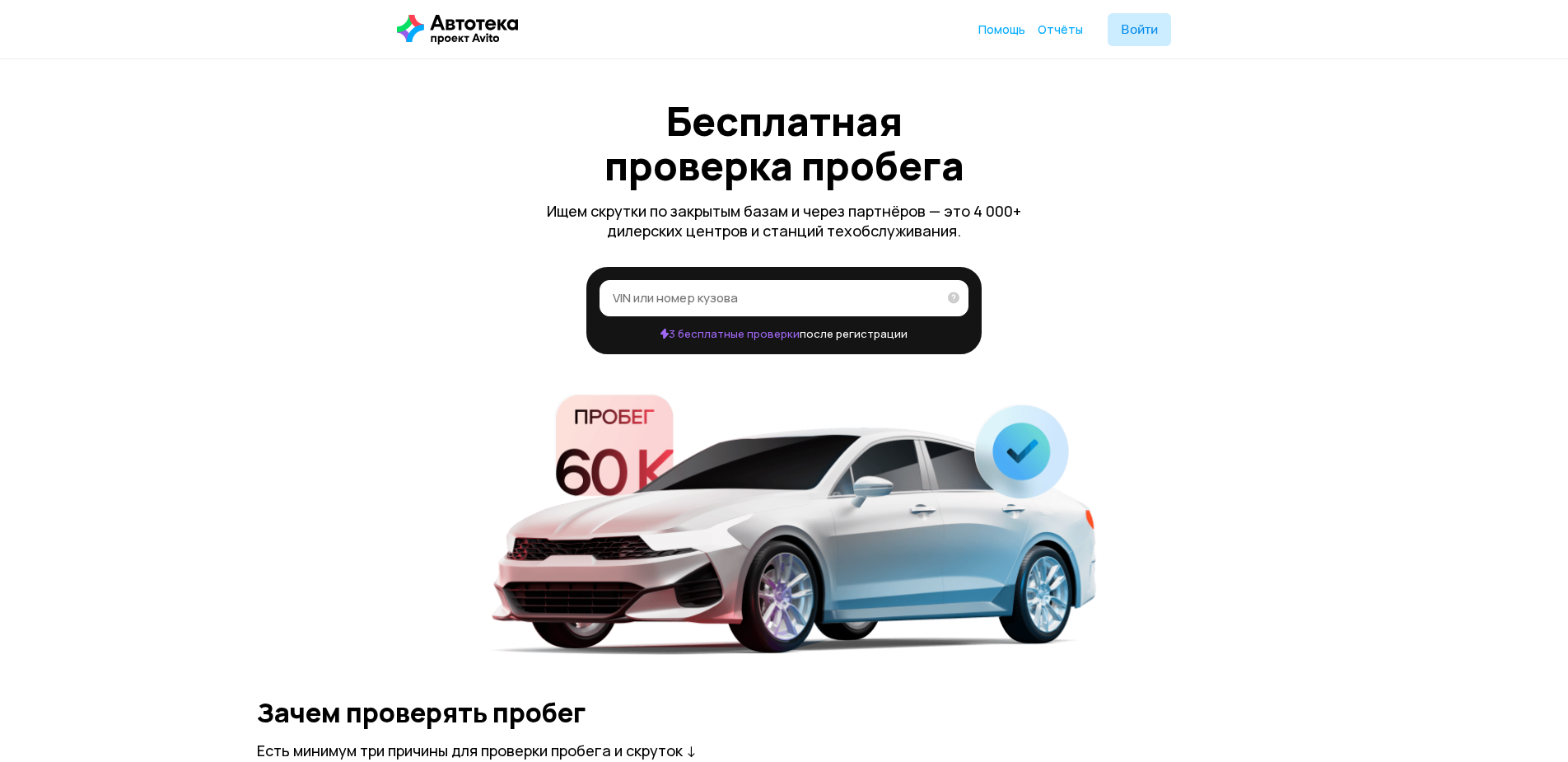
click at [843, 302] on input "VIN или номер кузова" at bounding box center [774, 298] width 324 height 16
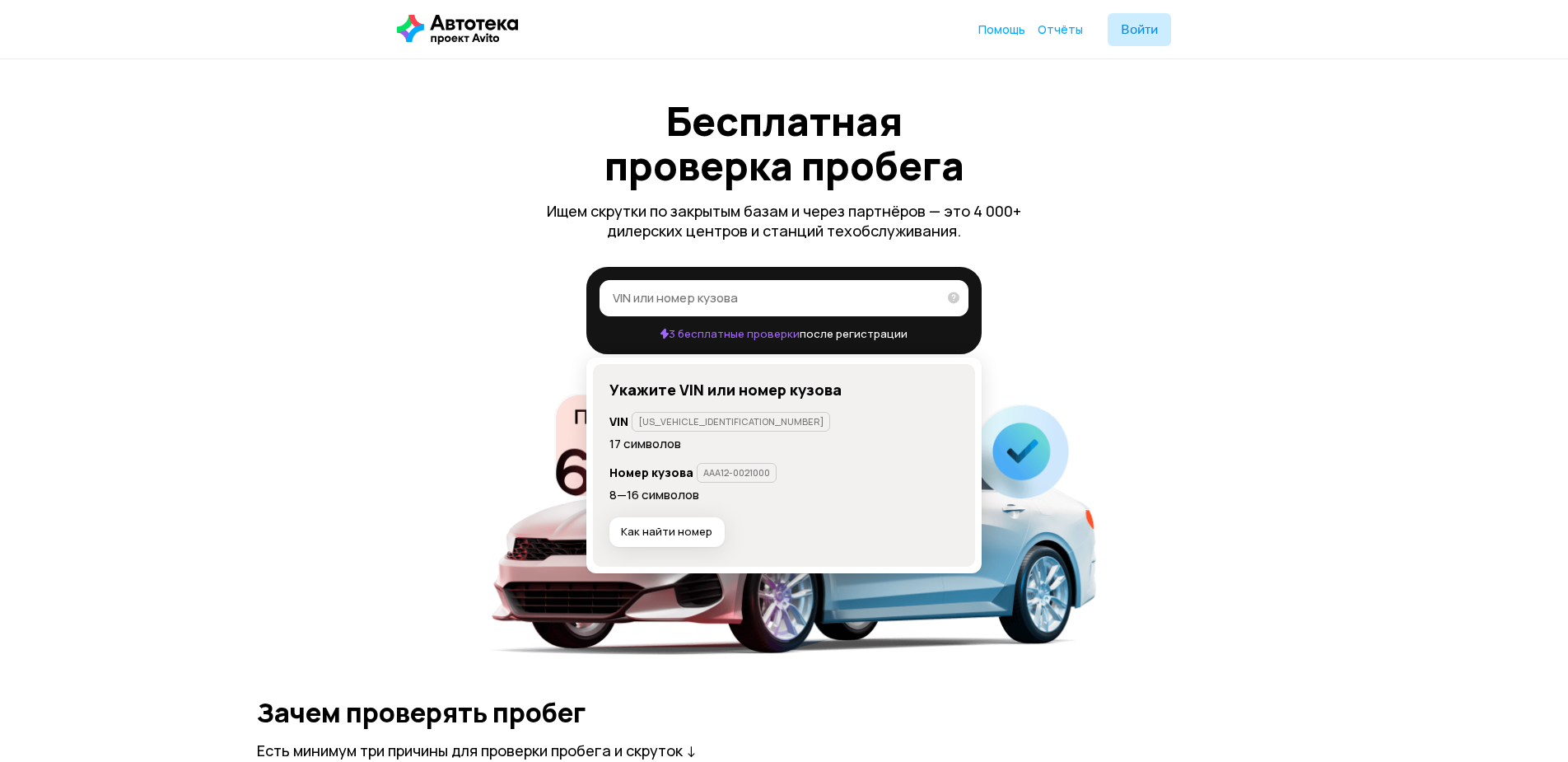
click at [1142, 13] on header "Помощь Отчёты Войти" at bounding box center [784, 29] width 1568 height 58
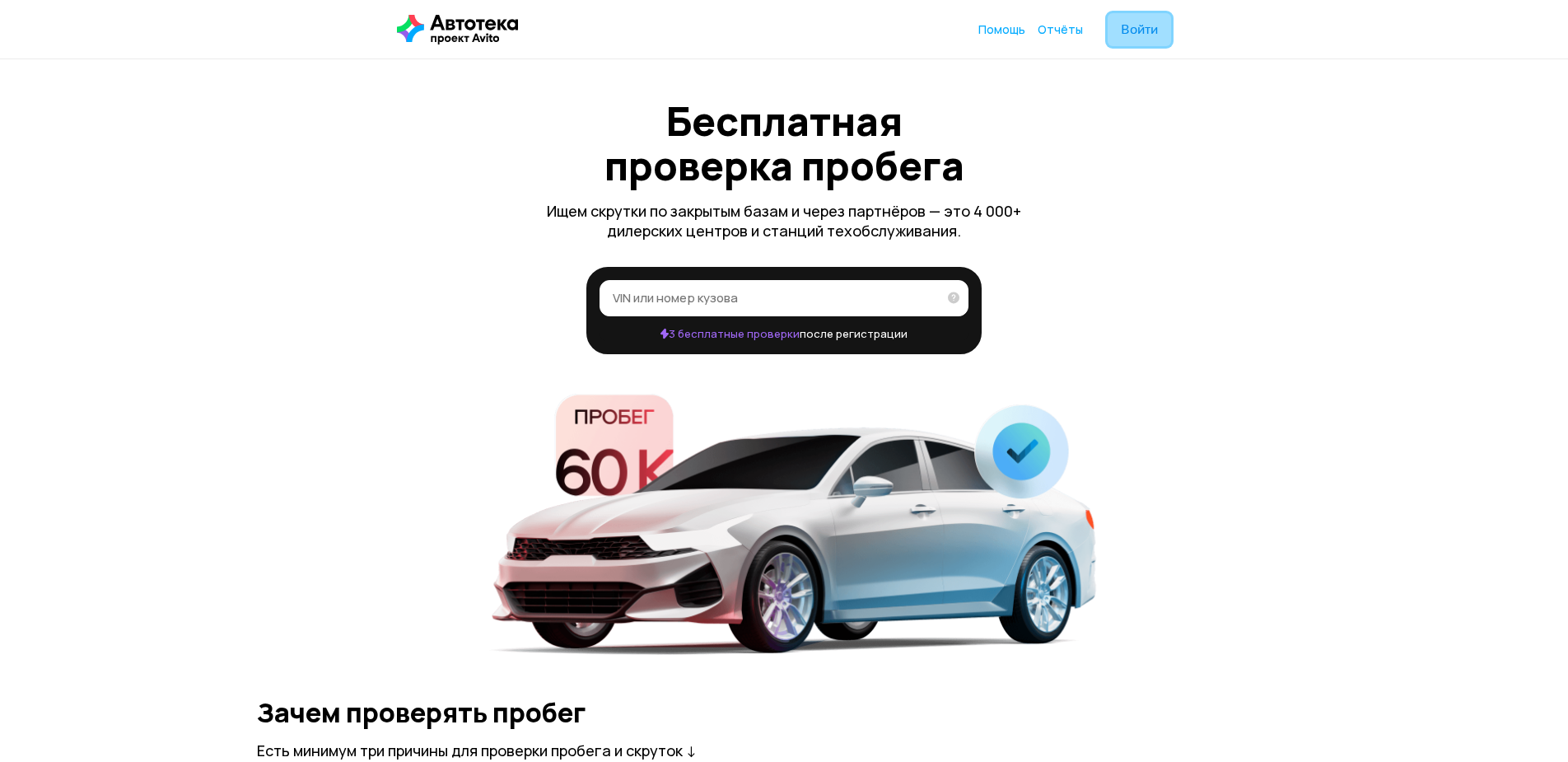
click at [1136, 27] on span "Войти" at bounding box center [1138, 29] width 37 height 13
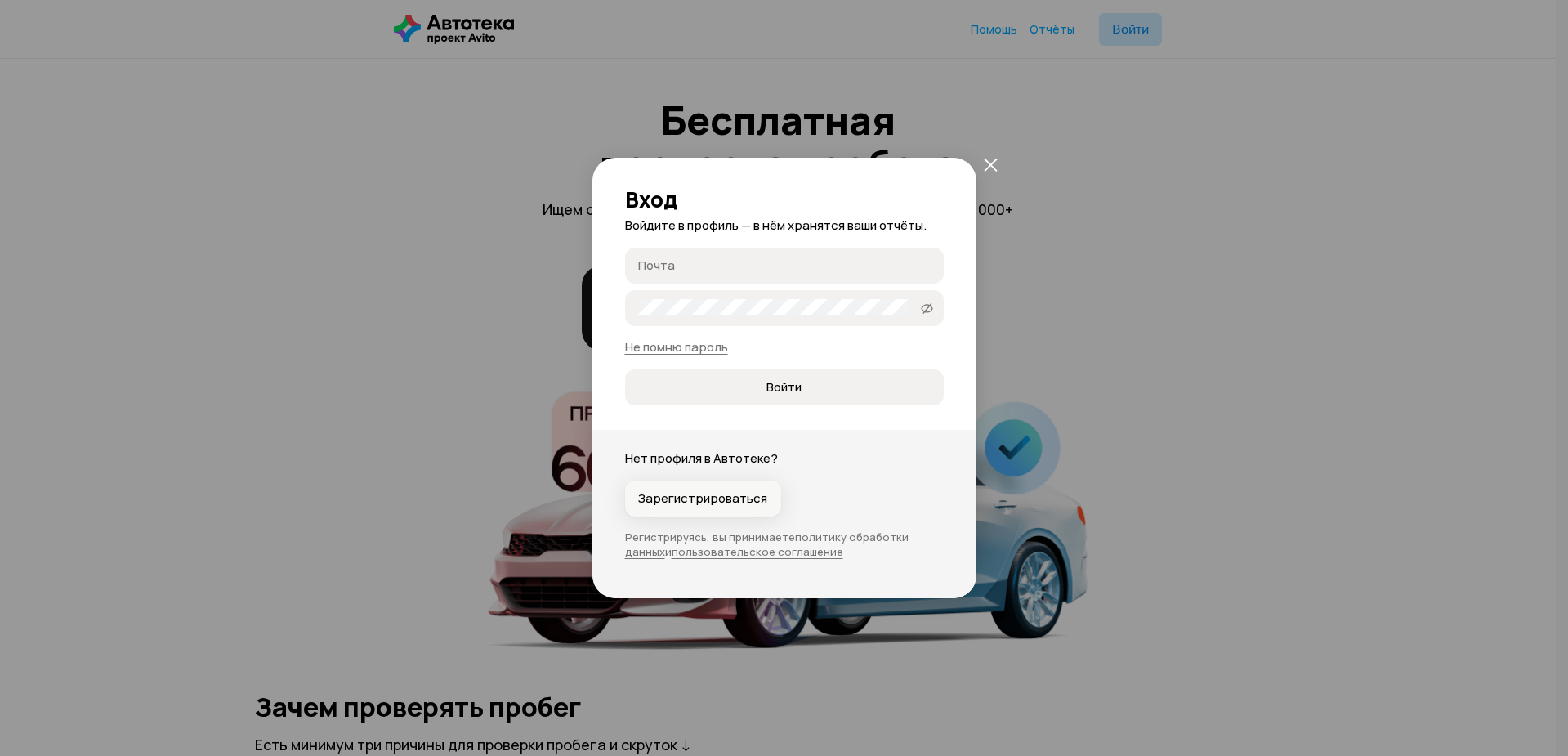
click at [716, 503] on span "Зарегистрироваться" at bounding box center [703, 499] width 129 height 16
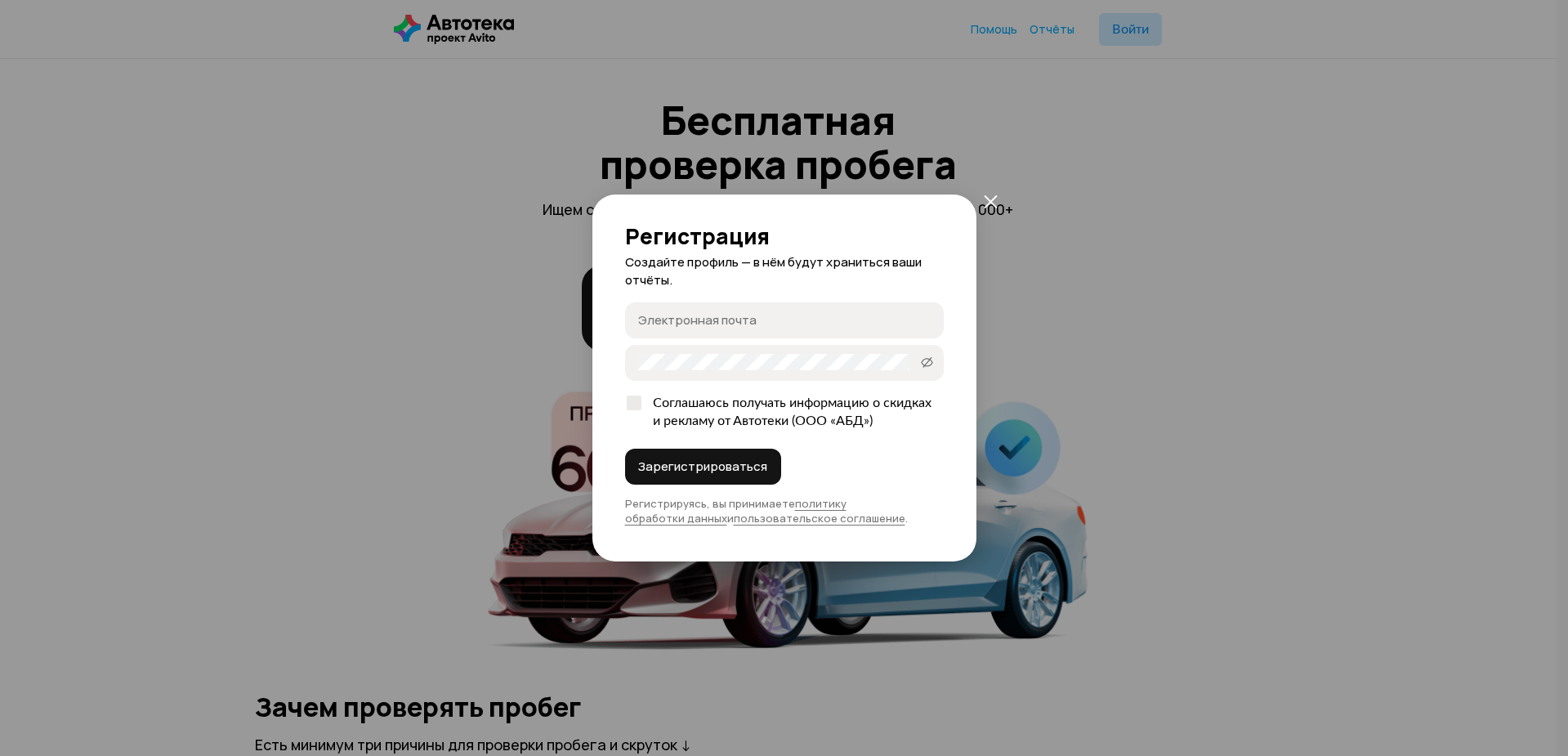
click at [718, 318] on input "Электронная почта" at bounding box center [787, 320] width 297 height 16
type input "11п"
drag, startPoint x: 697, startPoint y: 327, endPoint x: 621, endPoint y: 332, distance: 76.2
click at [623, 332] on div "Регистрация Создайте профиль — в нём будут храниться ваши отчёты. 11п 11п Парол…" at bounding box center [784, 378] width 384 height 367
click at [928, 326] on button "11п 11п" at bounding box center [927, 320] width 26 height 26
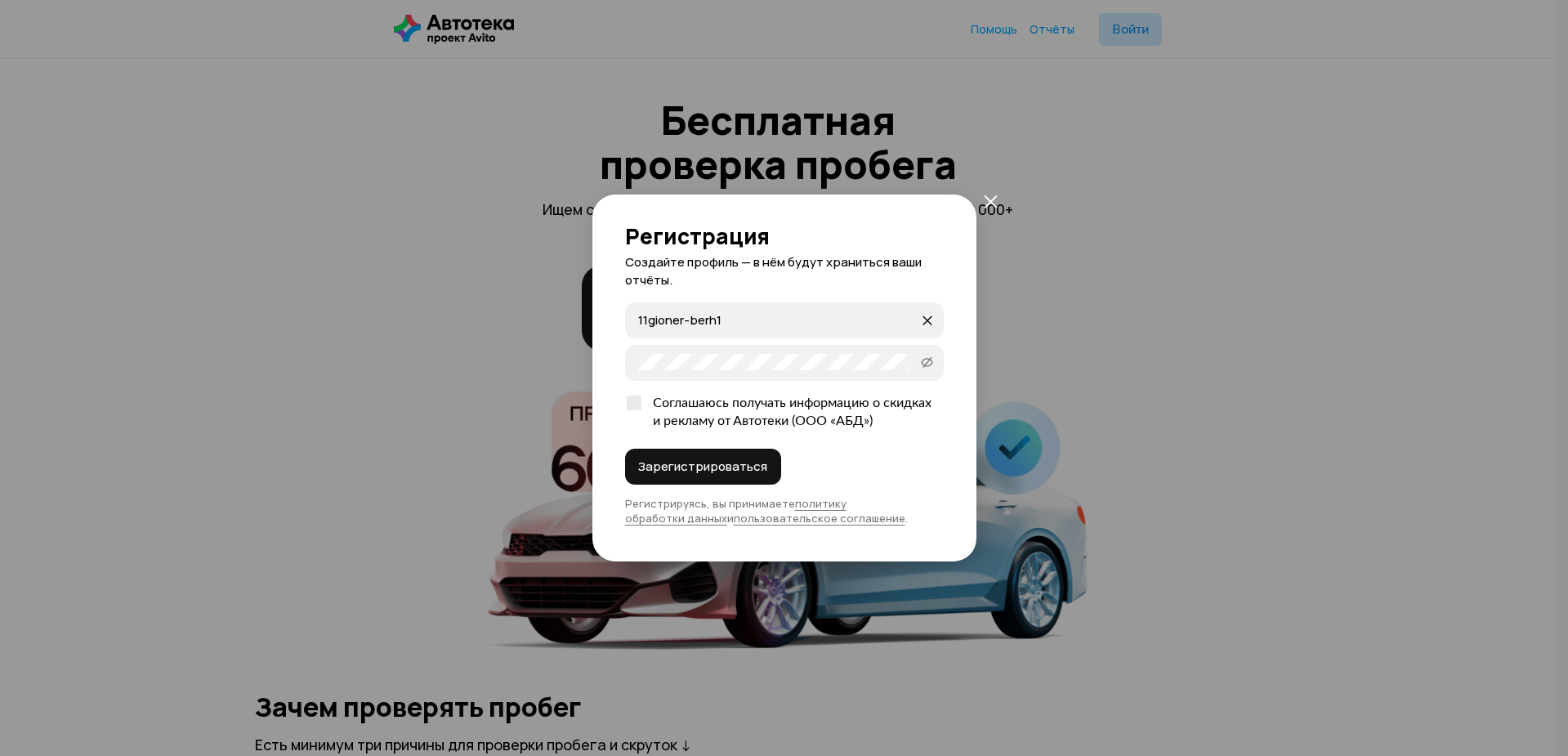
drag, startPoint x: 740, startPoint y: 325, endPoint x: 705, endPoint y: 330, distance: 35.4
click at [705, 330] on label "11gioner-berh1 11gioner-berh1" at bounding box center [784, 321] width 319 height 36
type input "11gioner-berg11@mail.ru"
click at [635, 406] on div at bounding box center [634, 403] width 14 height 14
click at [635, 405] on input "Соглашаюсь получать информацию о скидках и рекламу от Автотеки (ООО «АБД»)" at bounding box center [630, 399] width 11 height 11
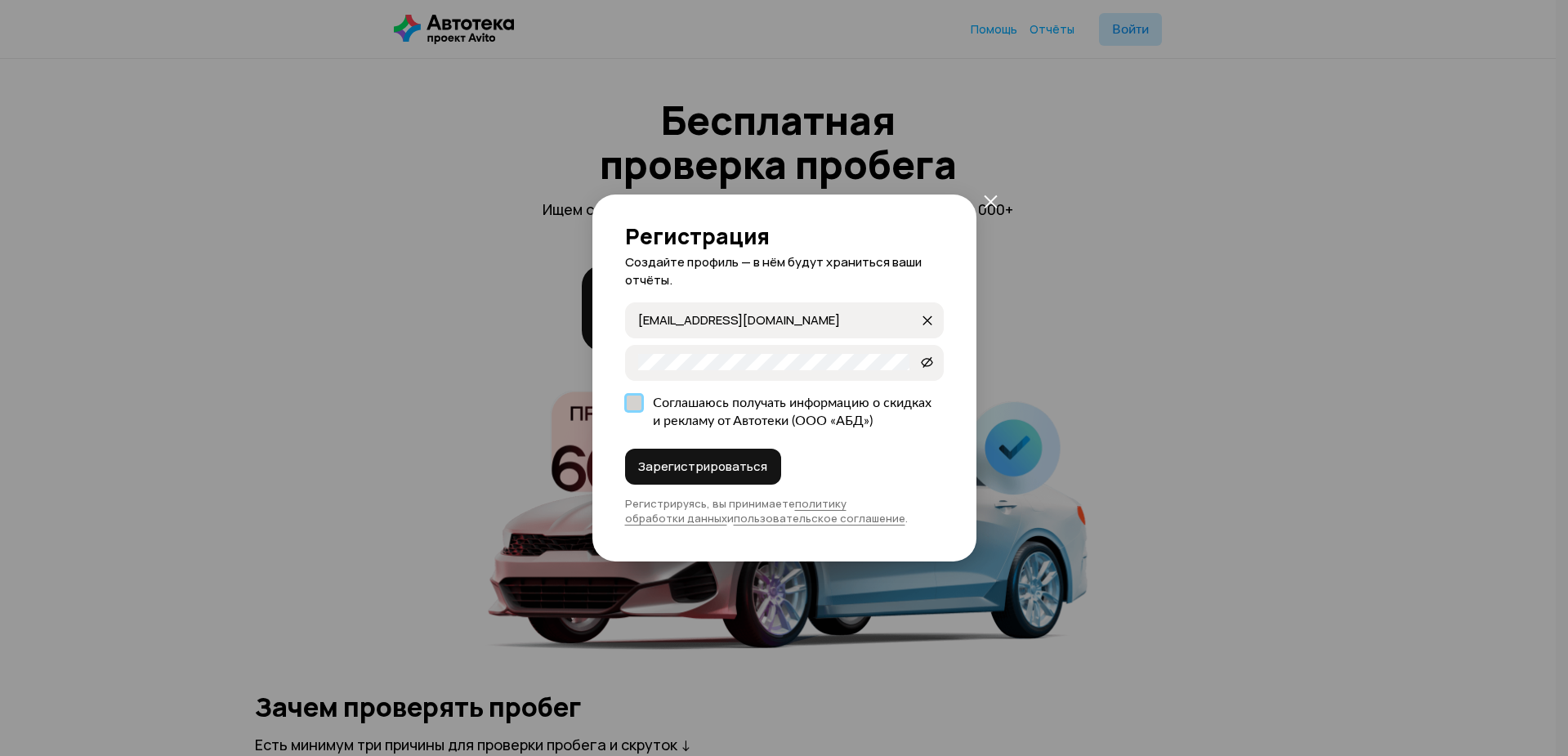
checkbox input "true"
click at [697, 462] on span "Зарегистрироваться" at bounding box center [703, 467] width 129 height 16
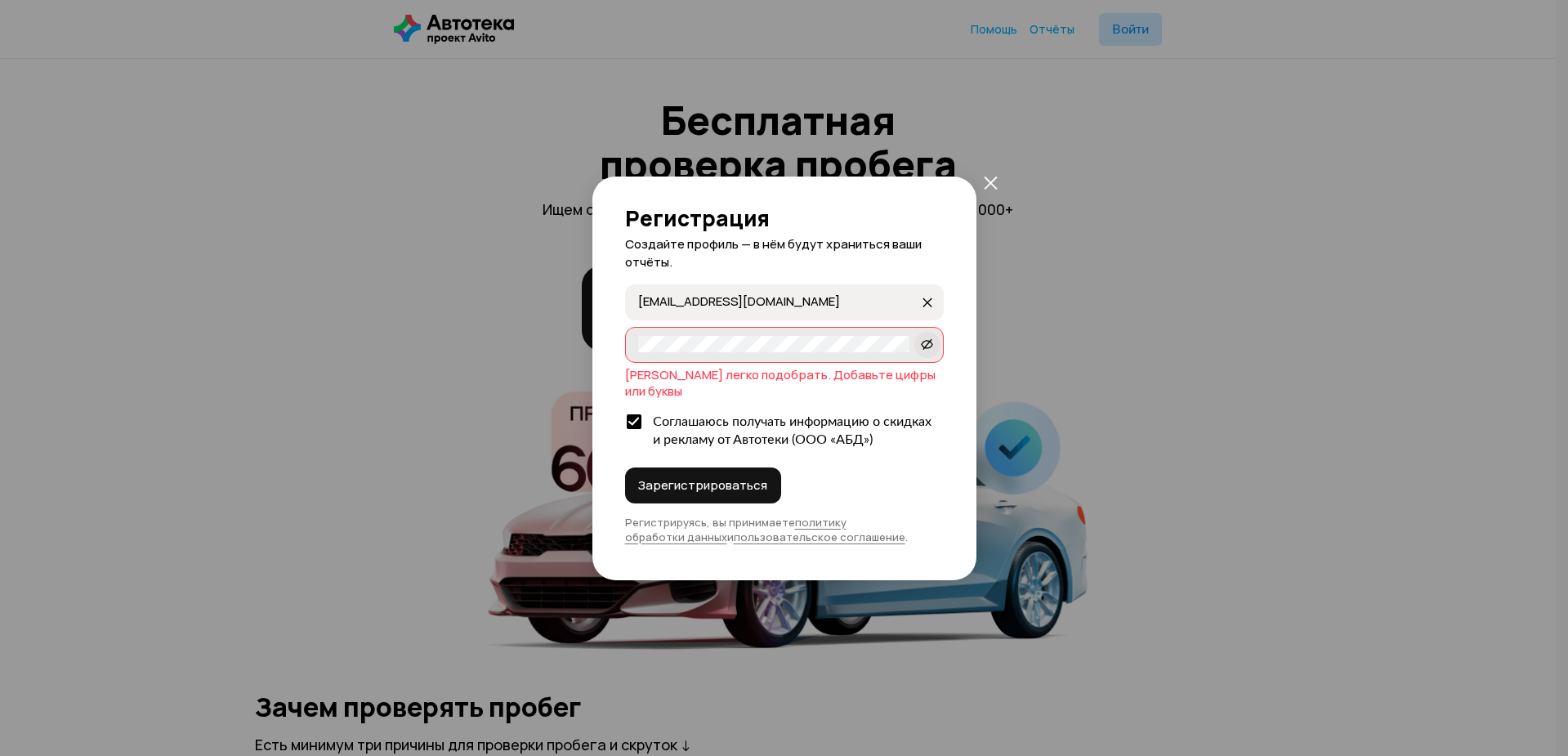
click at [926, 350] on icon at bounding box center [928, 344] width 13 height 16
click at [561, 343] on div "Регистрация Создайте профиль — в нём будут храниться ваши отчёты. 11gioner-berg…" at bounding box center [784, 378] width 1568 height 756
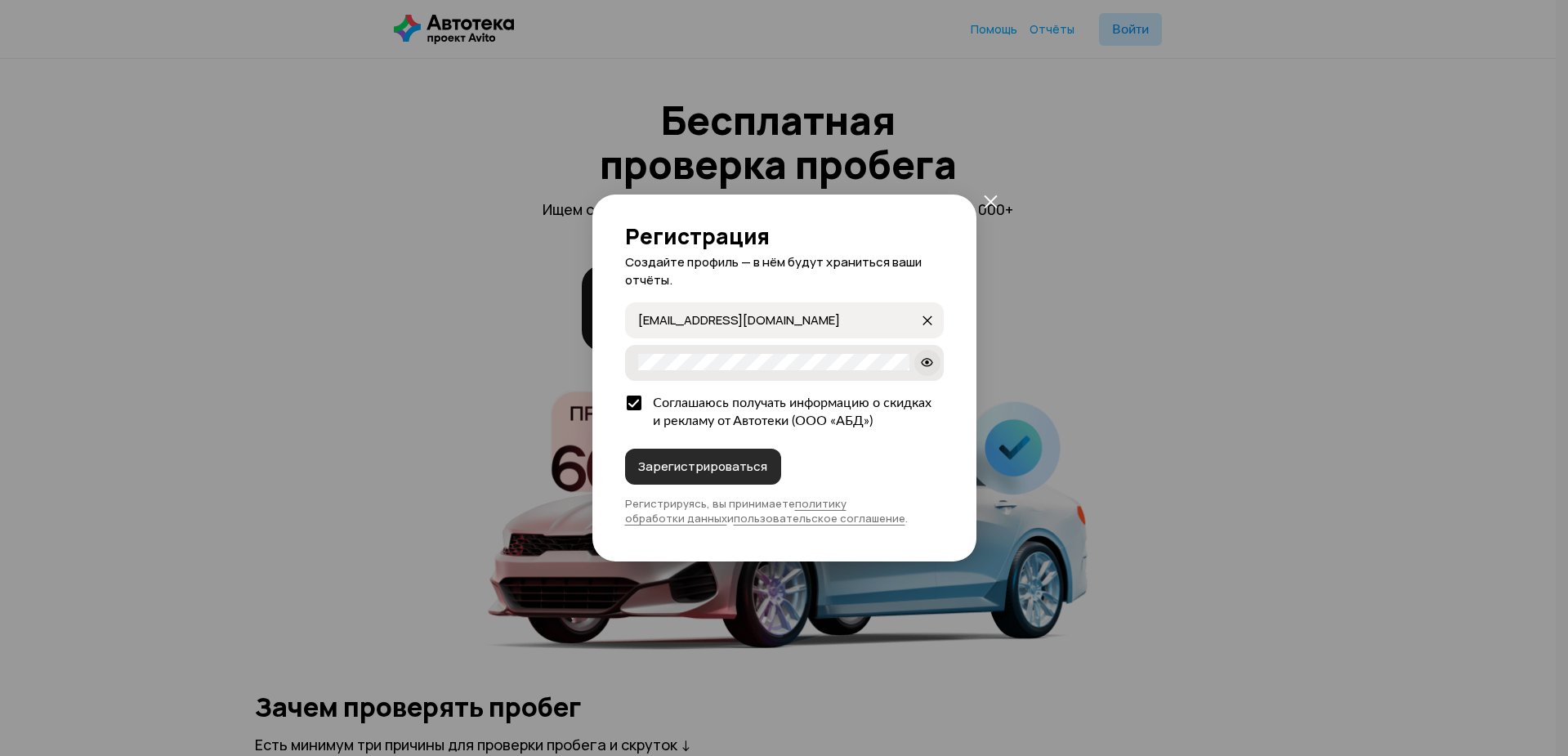
click at [717, 459] on span "Зарегистрироваться" at bounding box center [703, 467] width 129 height 16
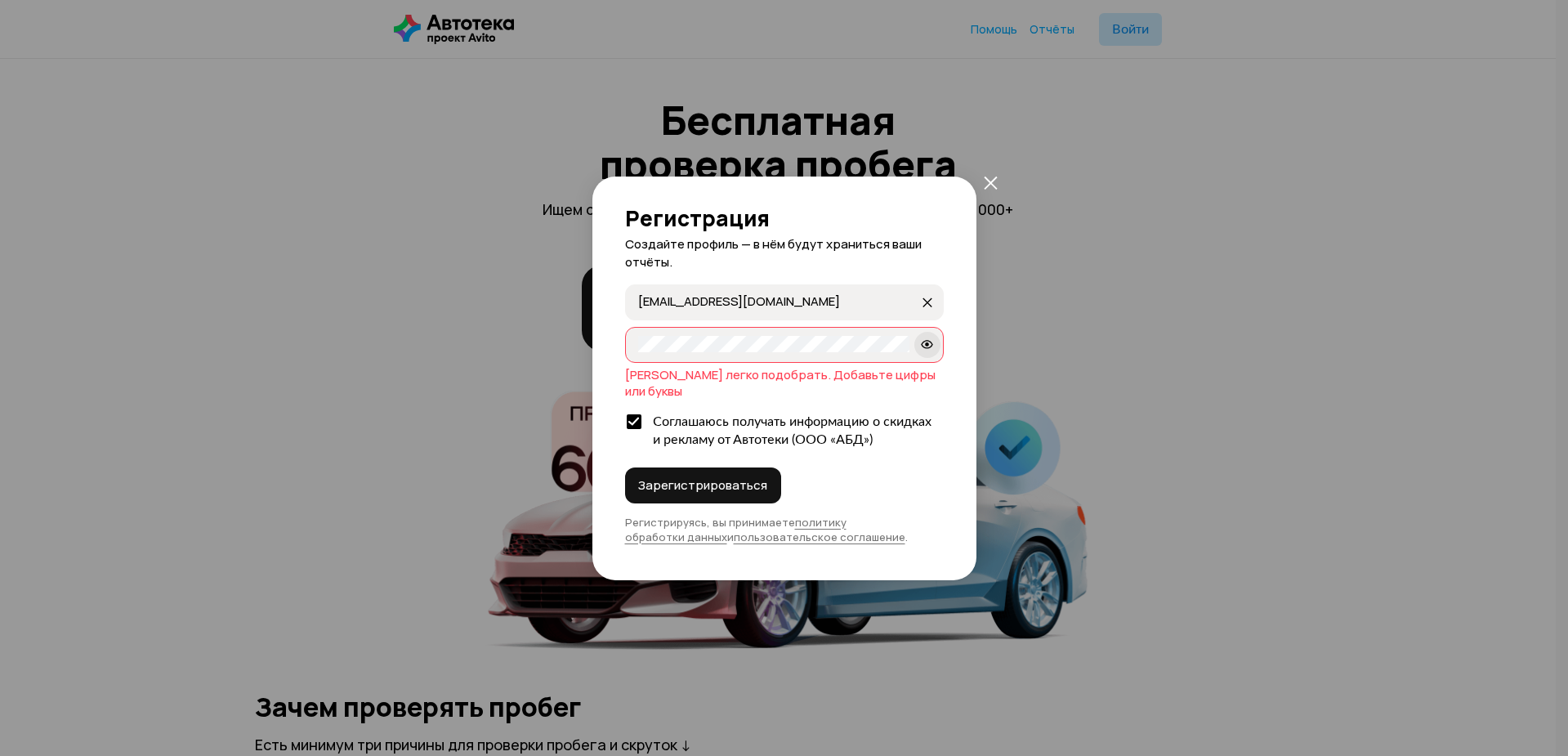
click at [710, 363] on label "qwerty123321" at bounding box center [784, 345] width 319 height 36
click at [675, 363] on label "qwerty123321" at bounding box center [784, 345] width 319 height 36
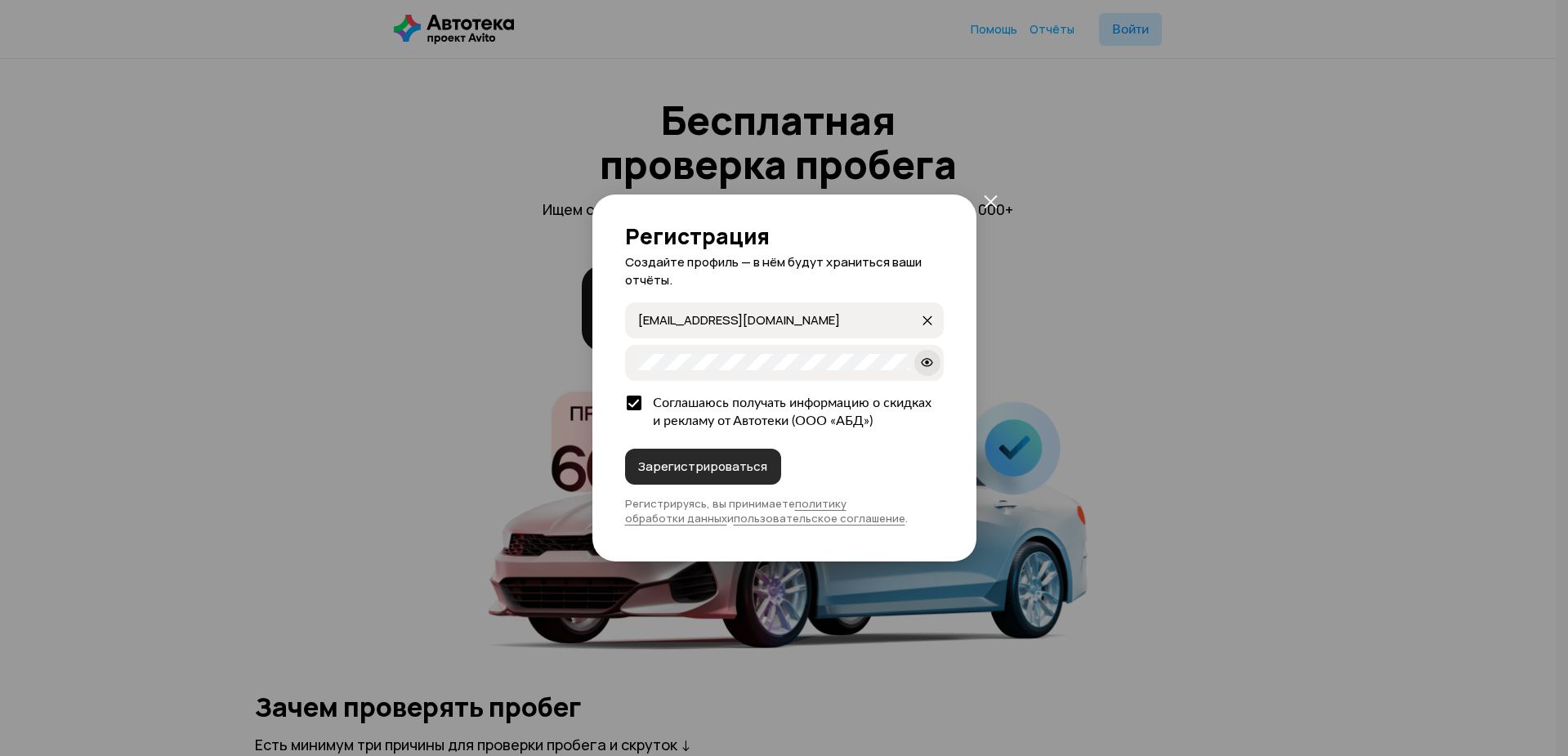
click at [695, 462] on span "Зарегистрироваться" at bounding box center [703, 467] width 129 height 16
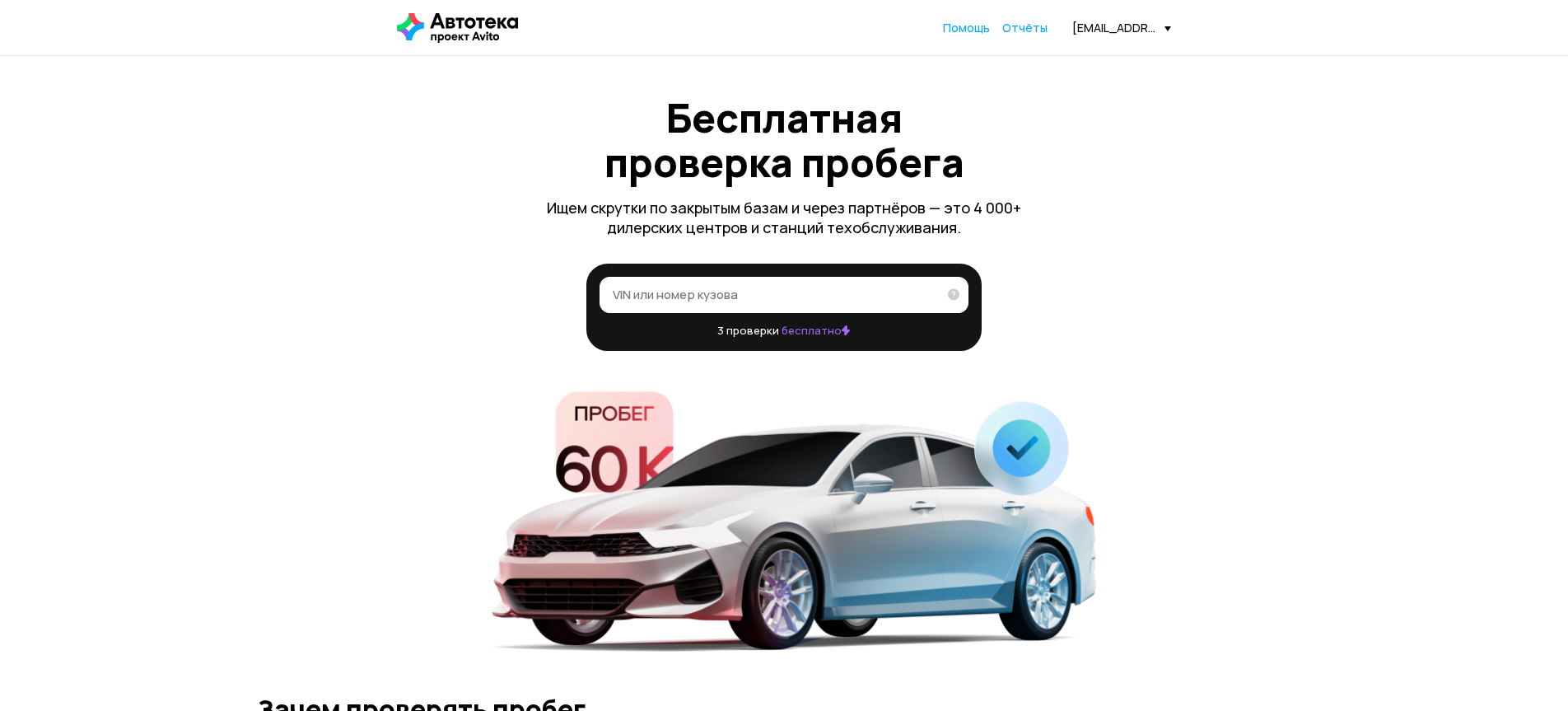
click at [708, 289] on input "VIN или номер кузова" at bounding box center [774, 294] width 324 height 16
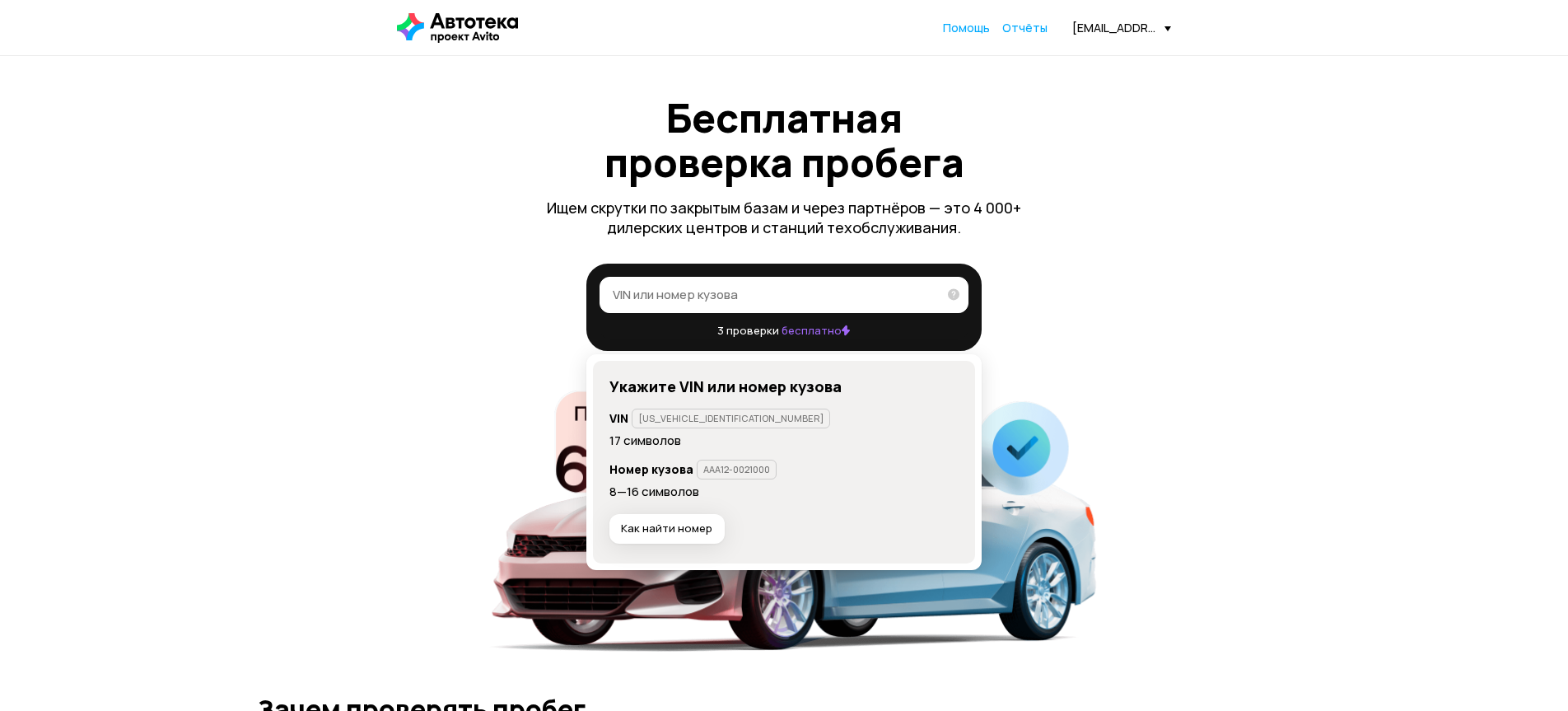
drag, startPoint x: 808, startPoint y: 320, endPoint x: 808, endPoint y: 332, distance: 12.0
click at [808, 324] on div "VIN или номер кузова   3 проверки бесплатно" at bounding box center [784, 307] width 395 height 87
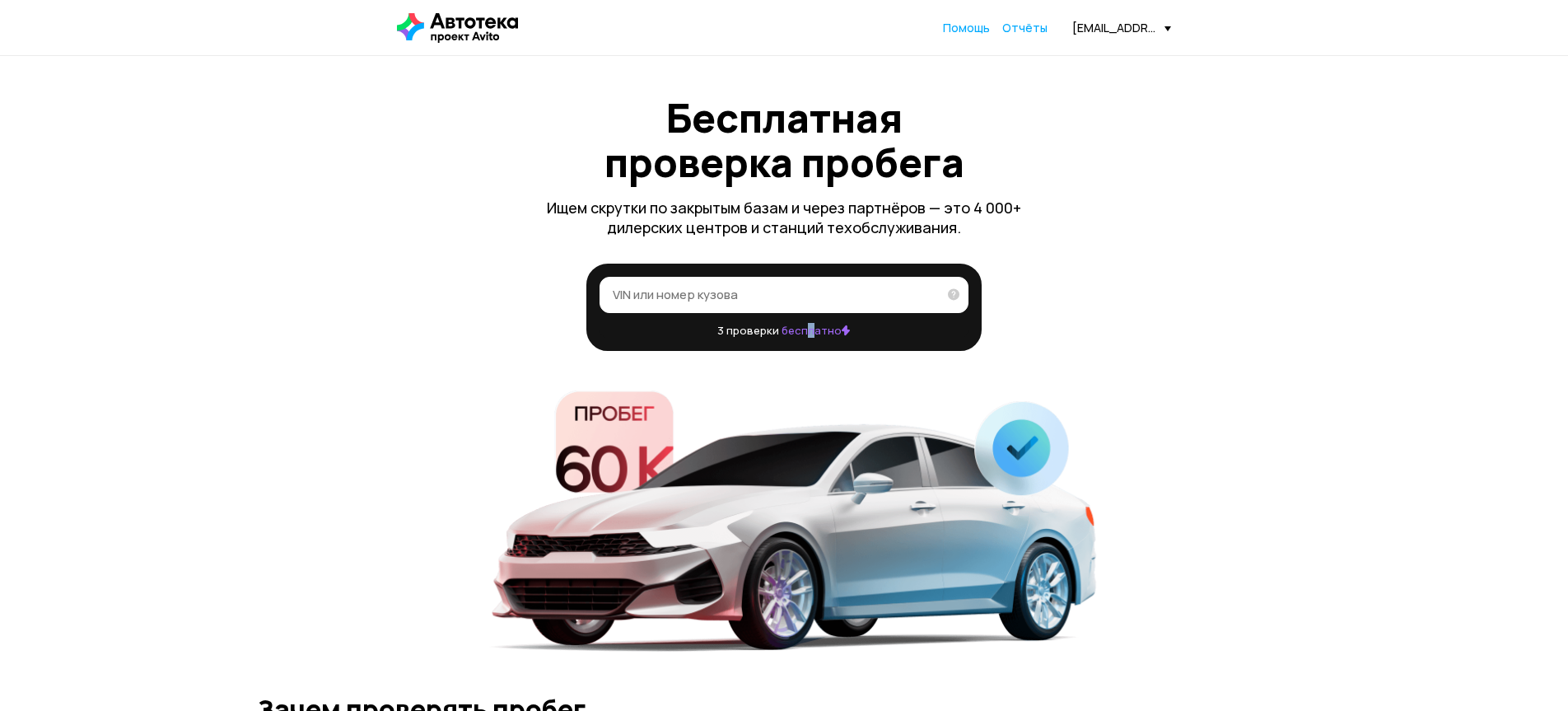
click at [809, 332] on span "бесплатно" at bounding box center [815, 330] width 68 height 15
copy span "л"
click at [917, 293] on input "VIN или номер кузова" at bounding box center [774, 294] width 324 height 16
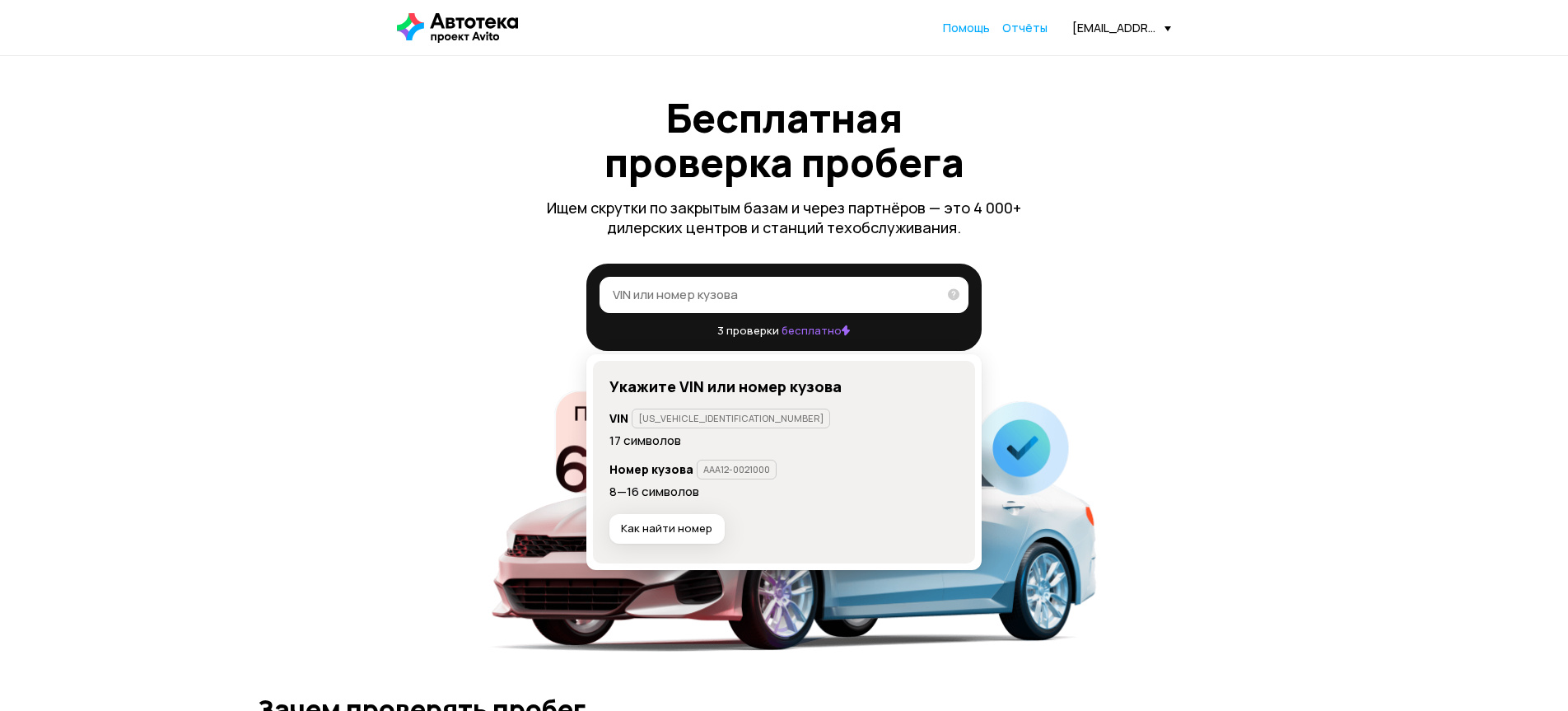
paste input "л"
drag, startPoint x: 596, startPoint y: 306, endPoint x: 531, endPoint y: 297, distance: 65.6
click at [537, 298] on div "л л   3 проверки бесплатно   Укажите VIN или номер кузова VIN AAA1A23456A123456…" at bounding box center [784, 307] width 1054 height 87
paste input "[US_VEHICLE_IDENTIFICATION_NUMBER]"
type input "[US_VEHICLE_IDENTIFICATION_NUMBER]"
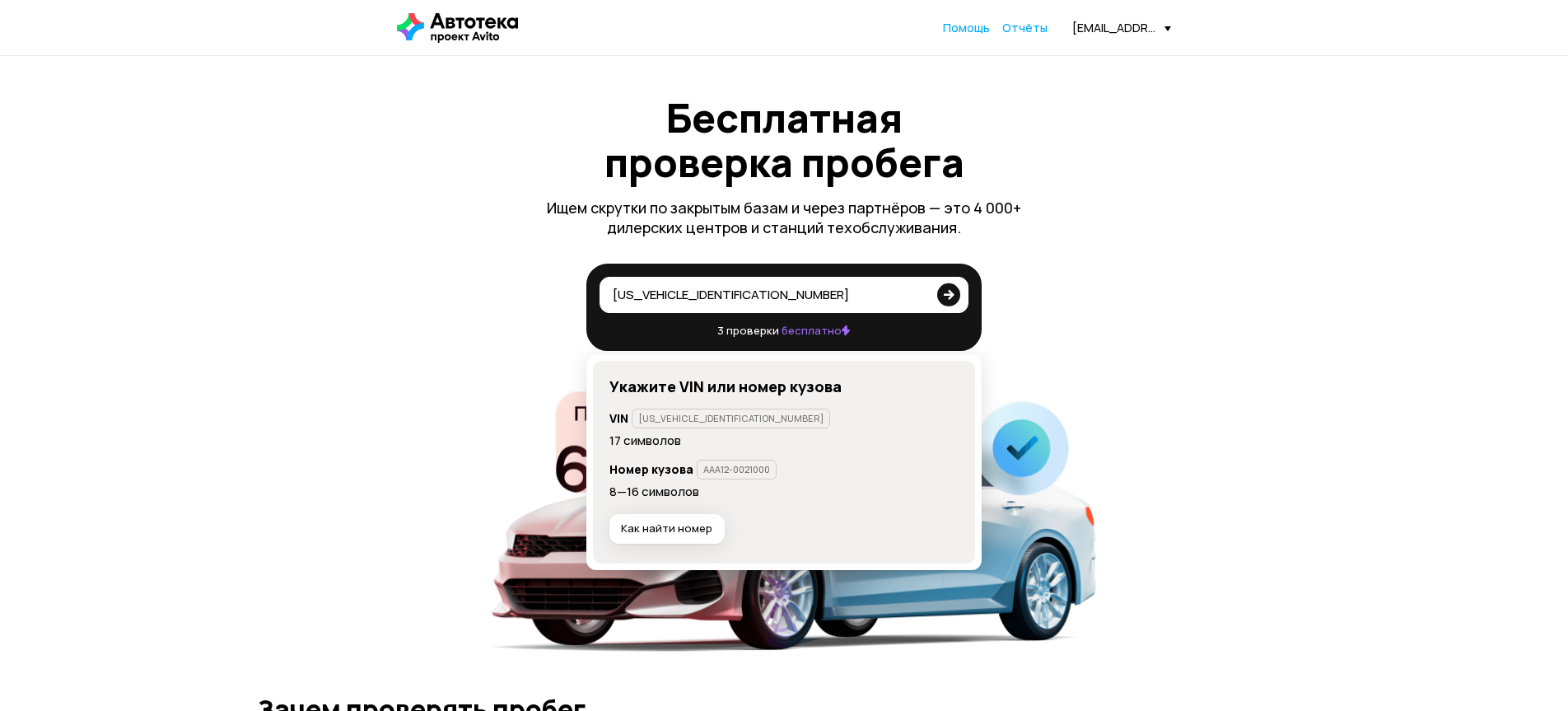
click at [952, 292] on icon at bounding box center [948, 293] width 23 height 33
click at [927, 292] on input "[US_VEHICLE_IDENTIFICATION_NUMBER]" at bounding box center [770, 294] width 315 height 16
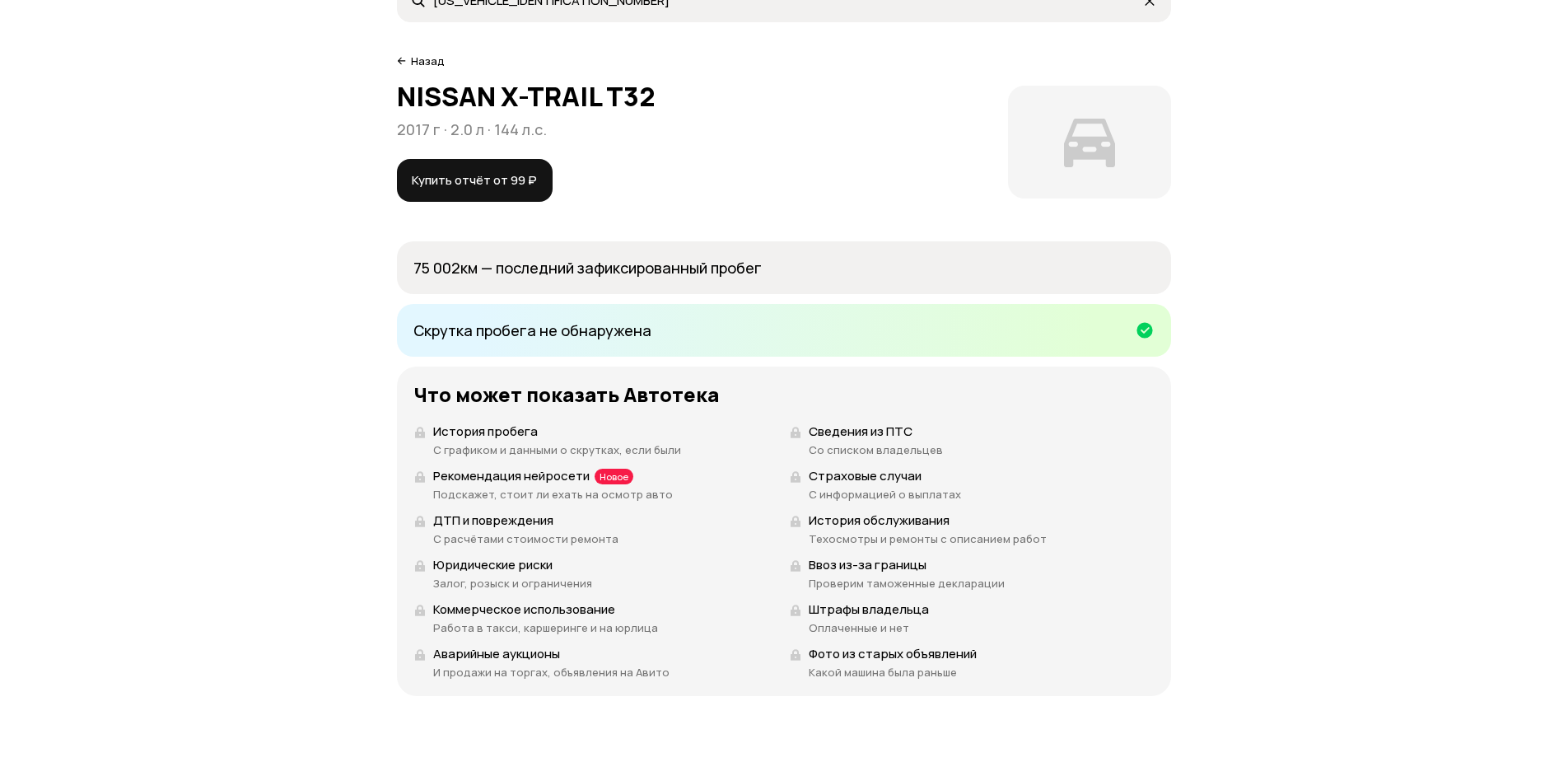
scroll to position [97, 0]
click at [648, 547] on div "История пробега С графиком и данными о скрутках, если были Сведения из ПТС Со с…" at bounding box center [784, 551] width 741 height 257
click at [601, 401] on h3 "Что может показать Автотека" at bounding box center [784, 394] width 741 height 23
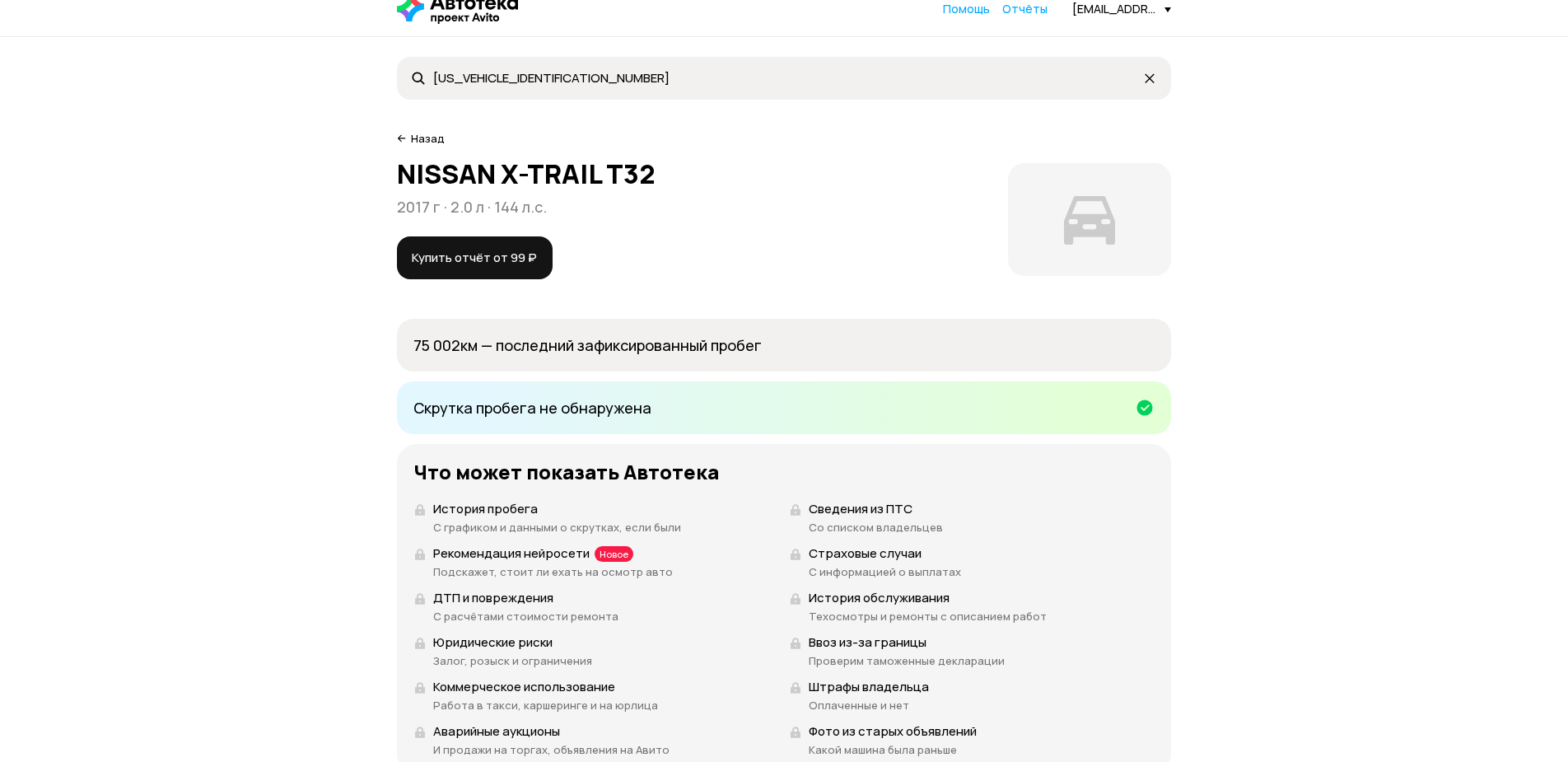
scroll to position [0, 0]
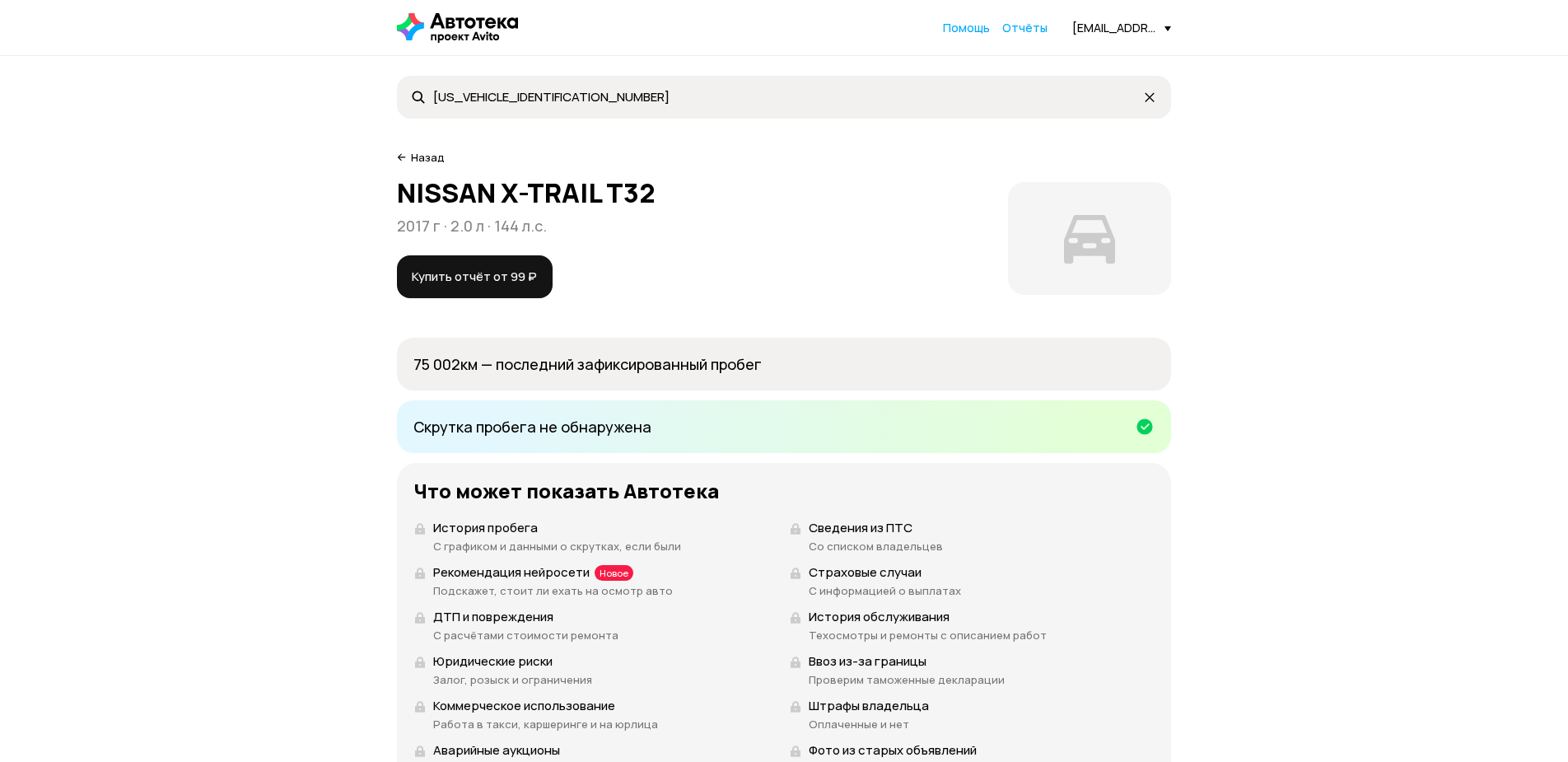
click at [467, 359] on p "75 002 км — последний зафиксированный пробег" at bounding box center [784, 364] width 741 height 20
click at [821, 443] on div at bounding box center [784, 427] width 774 height 53
click at [1144, 425] on icon at bounding box center [1145, 427] width 20 height 20
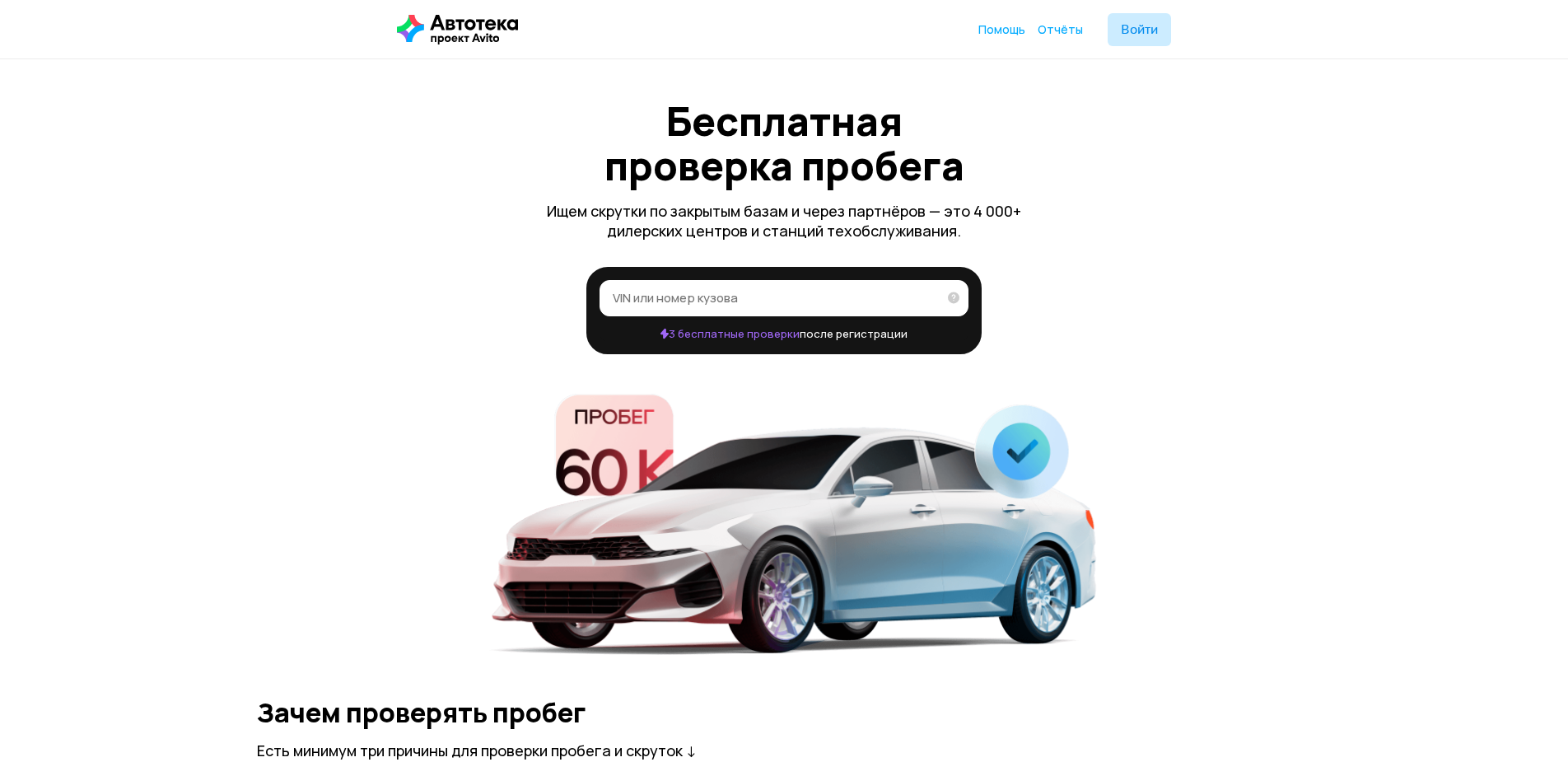
click at [727, 310] on label "VIN или номер кузова" at bounding box center [784, 299] width 369 height 36
click at [727, 306] on input "VIN или номер кузова" at bounding box center [774, 298] width 324 height 16
paste input "[US_VEHICLE_IDENTIFICATION_NUMBER]"
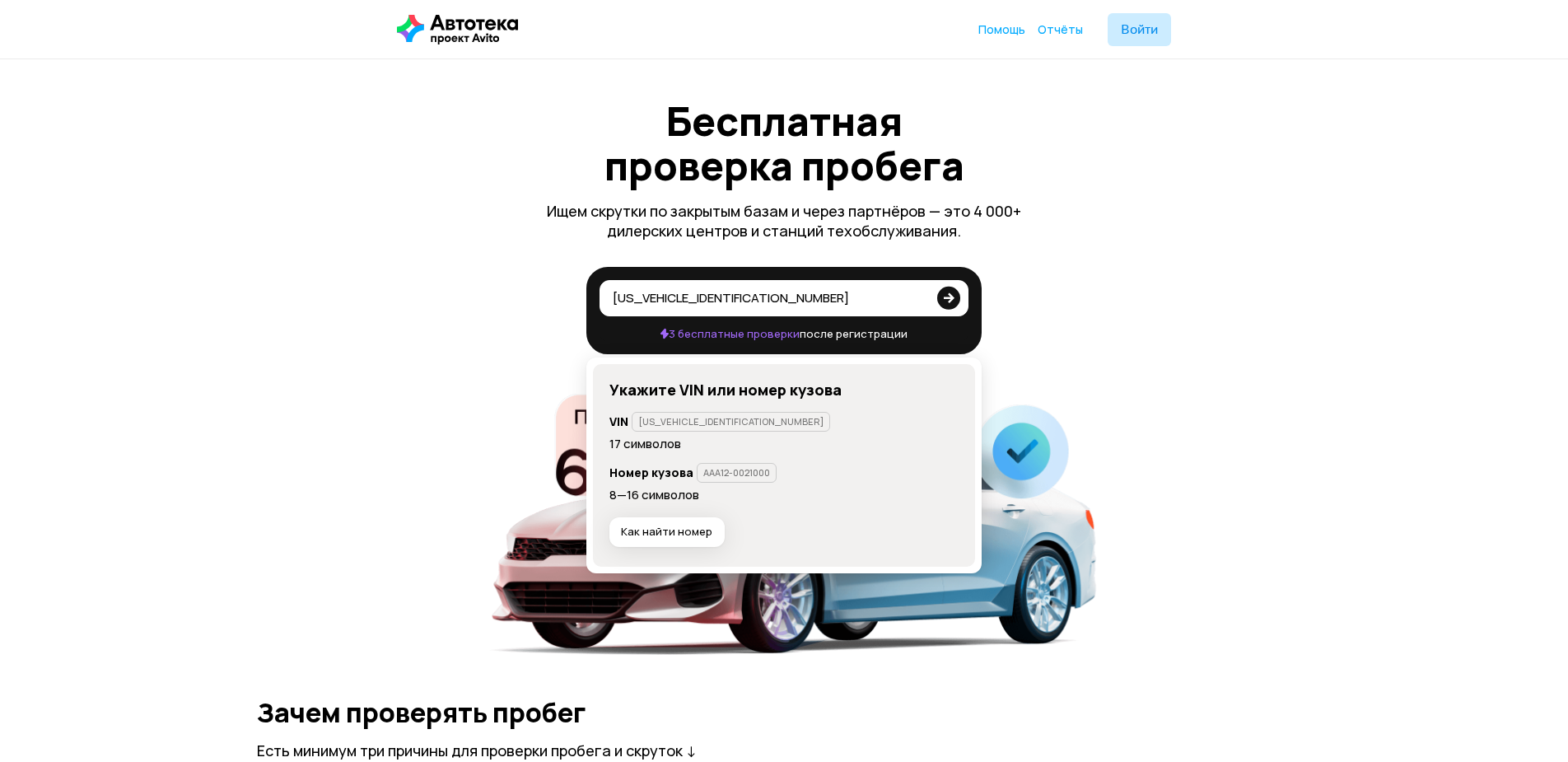
type input "[US_VEHICLE_IDENTIFICATION_NUMBER]"
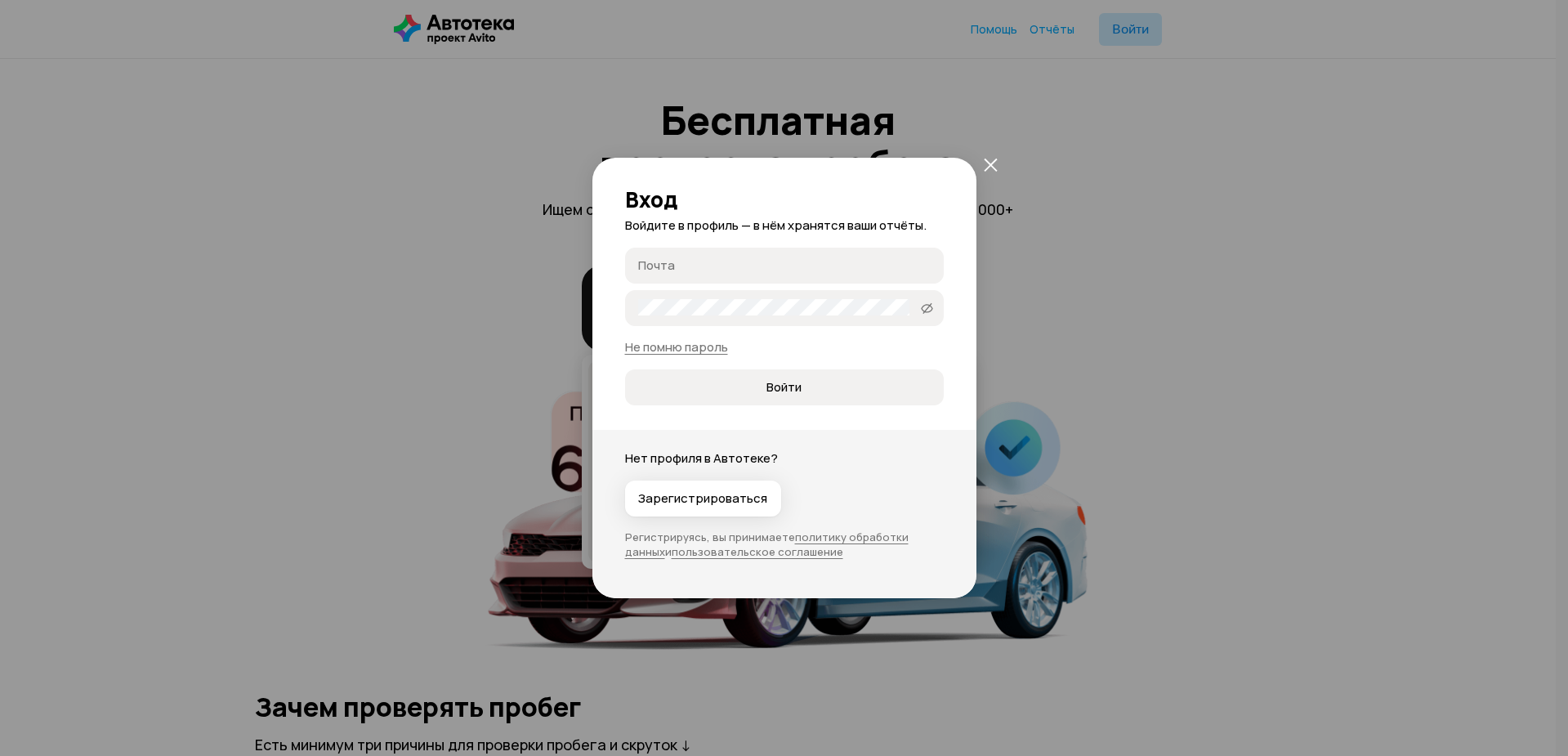
click at [963, 170] on div "Вход Войдите в профиль — в нём хранятся ваши отчёты. Почта Пароль   Не помню па…" at bounding box center [784, 282] width 384 height 247
click at [975, 172] on div "Вход Войдите в профиль — в нём хранятся ваши отчёты. Почта Пароль   Не помню па…" at bounding box center [784, 282] width 384 height 247
click at [985, 168] on icon "закрыть" at bounding box center [990, 164] width 14 height 14
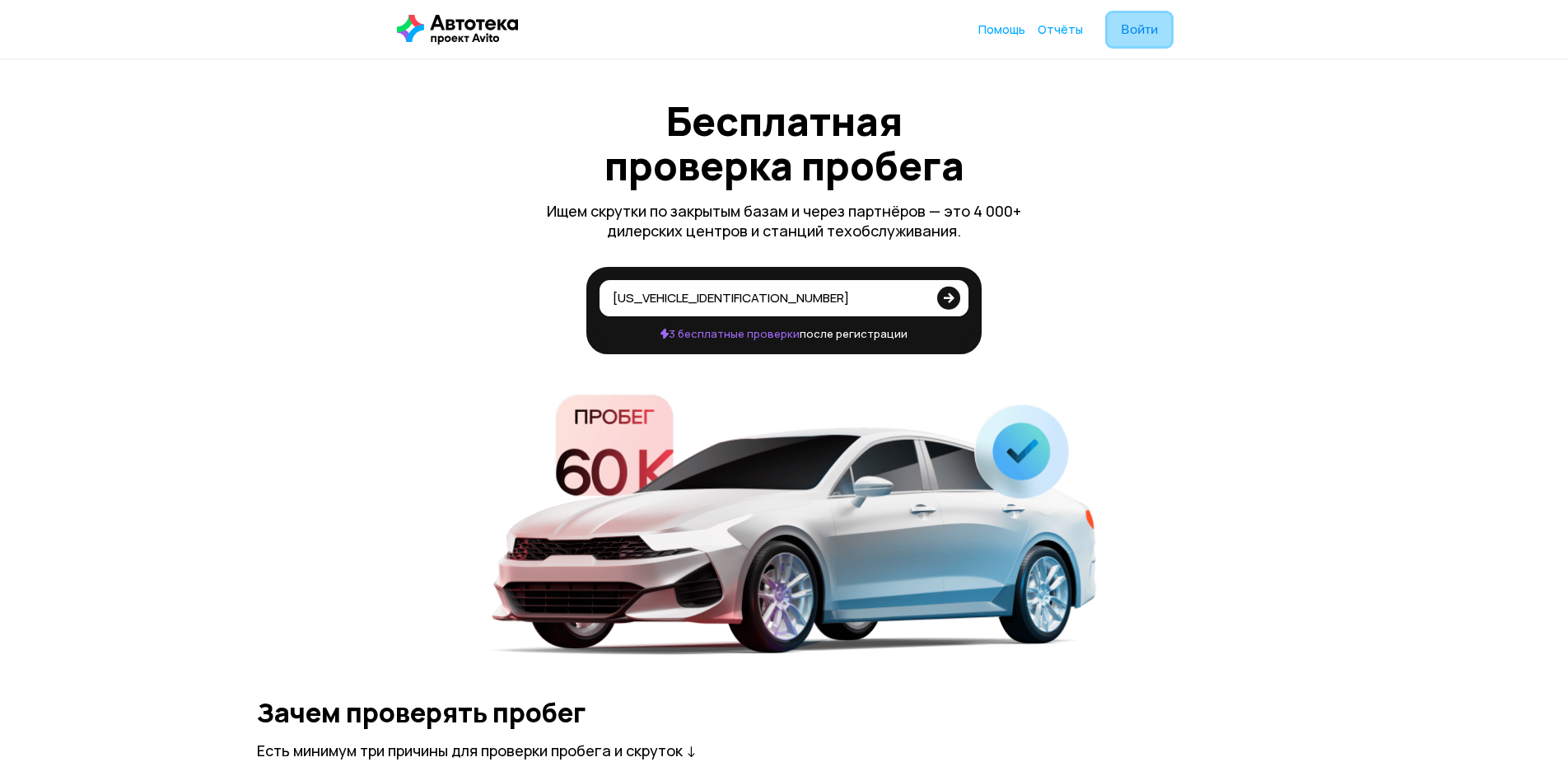
click at [1132, 28] on span "Войти" at bounding box center [1138, 29] width 37 height 13
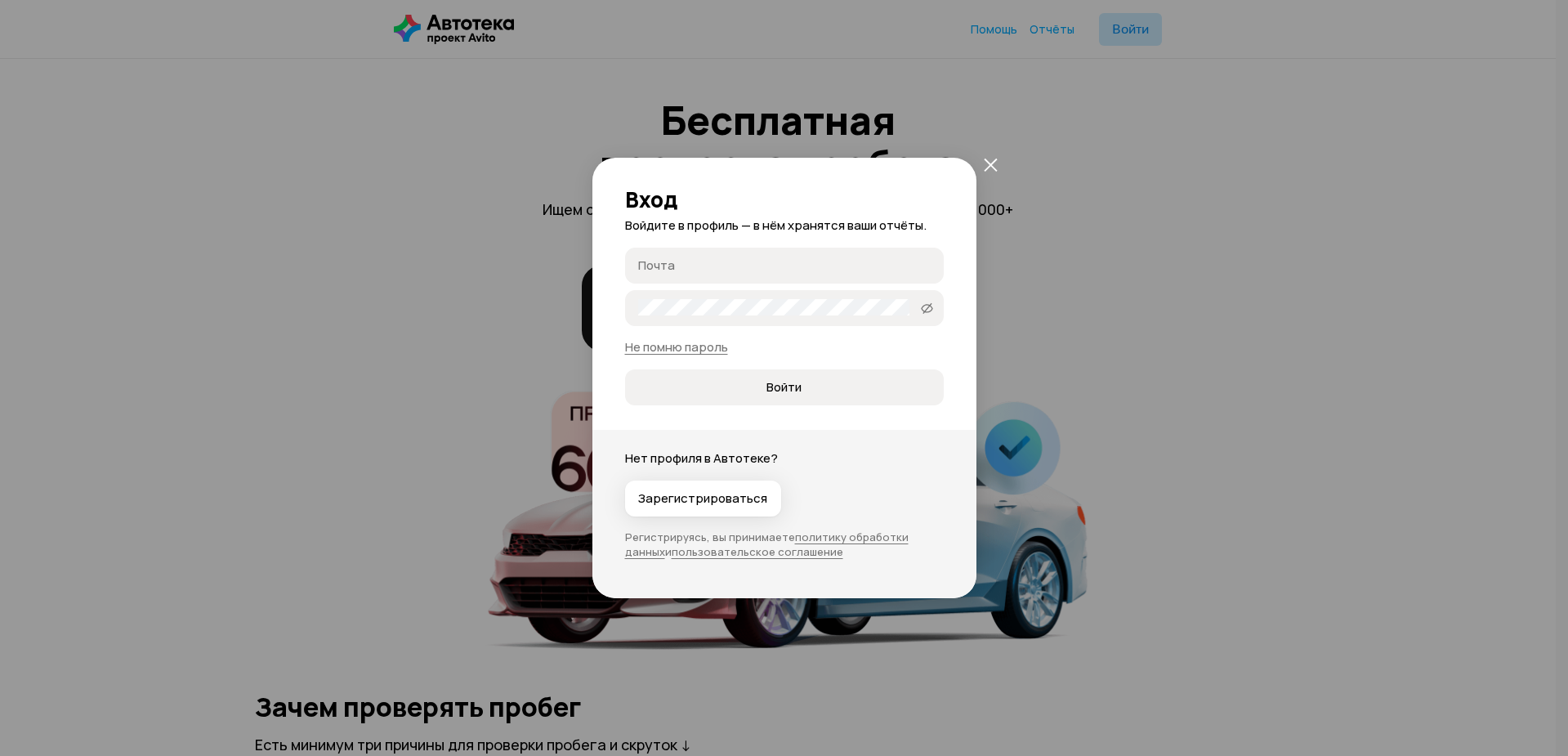
click at [1103, 240] on div "Вход Войдите в профиль — в нём хранятся ваши отчёты. Почта Пароль   Не помню па…" at bounding box center [784, 378] width 1568 height 756
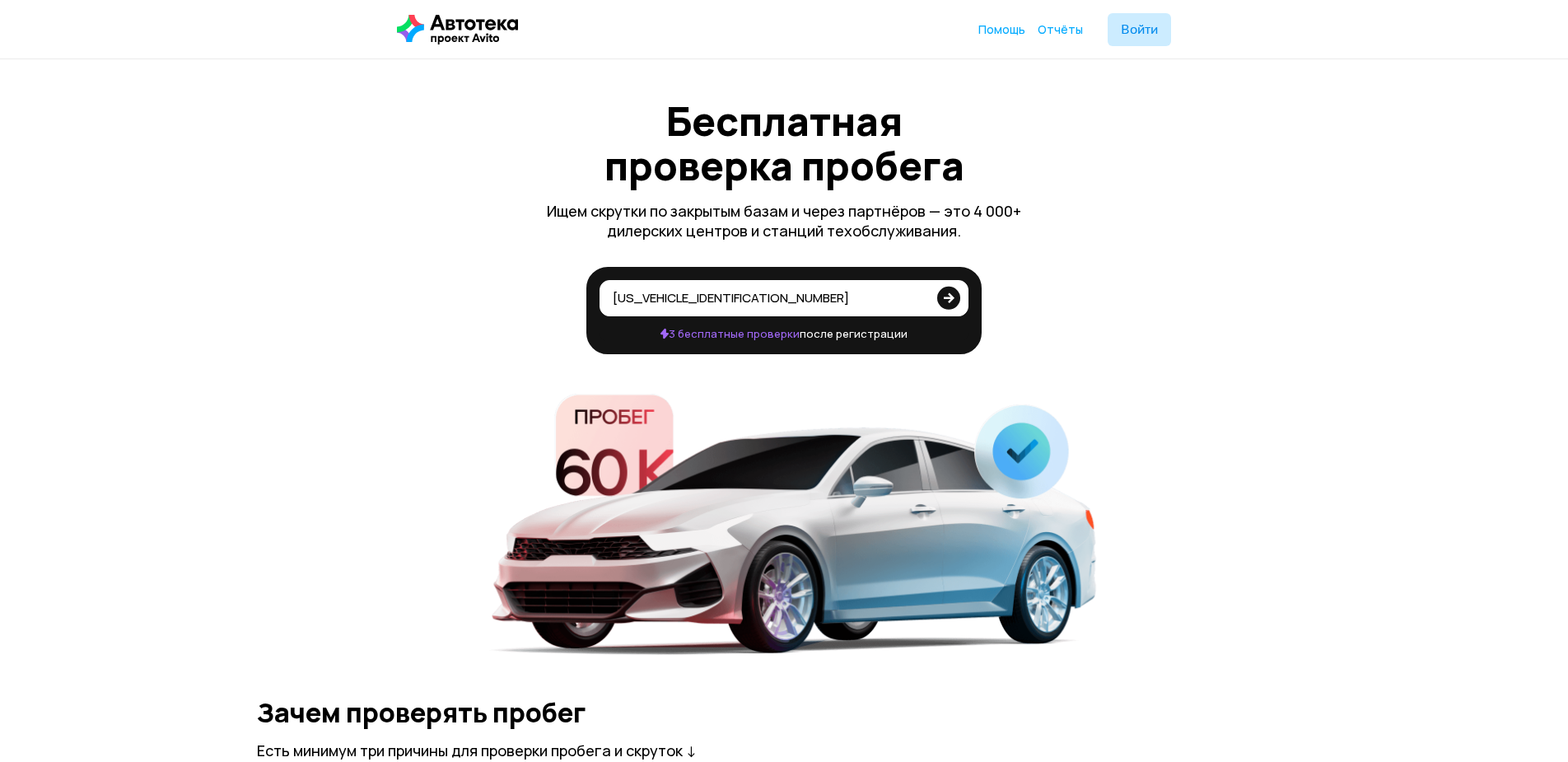
click at [1059, 32] on span "Отчёты" at bounding box center [1060, 29] width 46 height 15
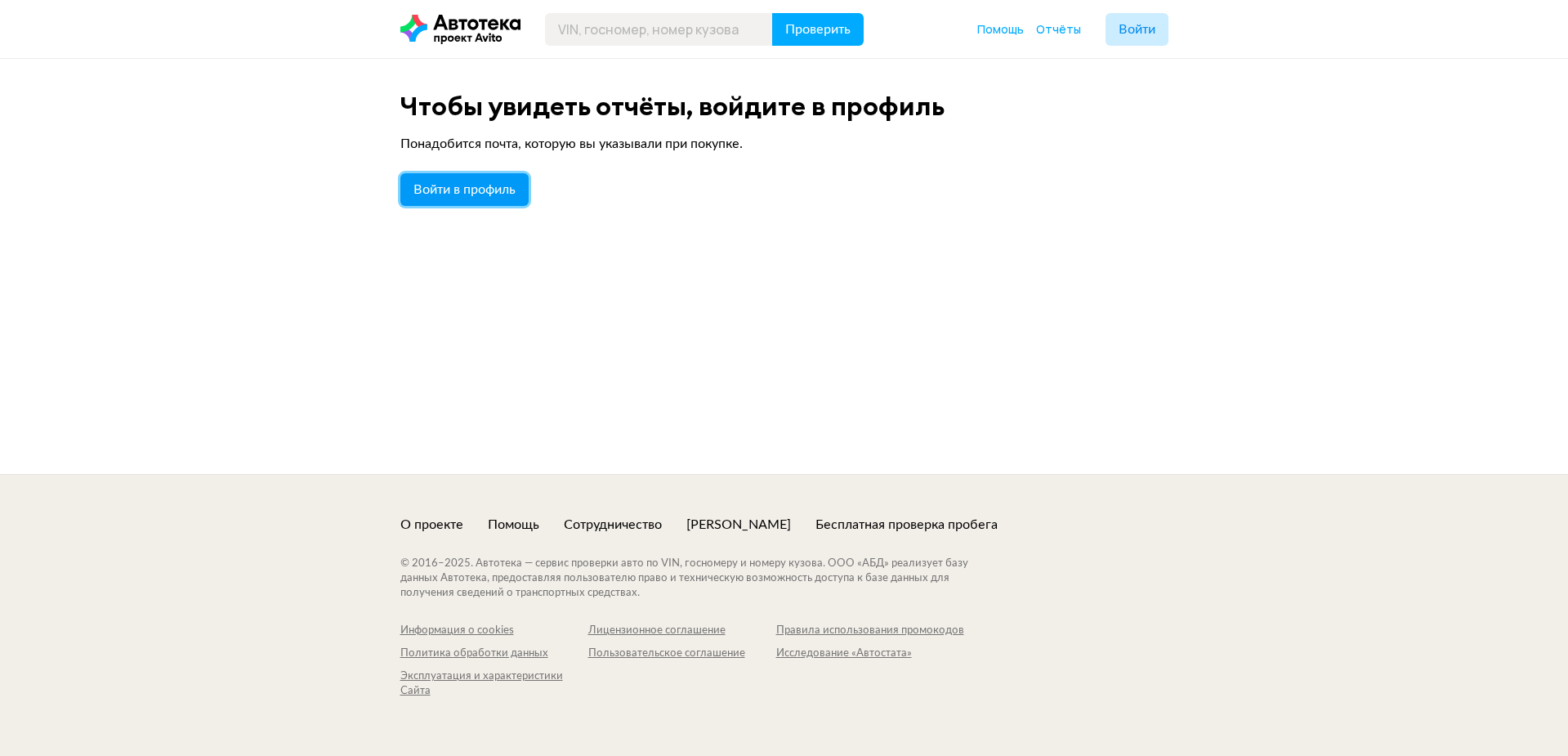
click at [467, 196] on span "Войти в профиль" at bounding box center [464, 190] width 102 height 13
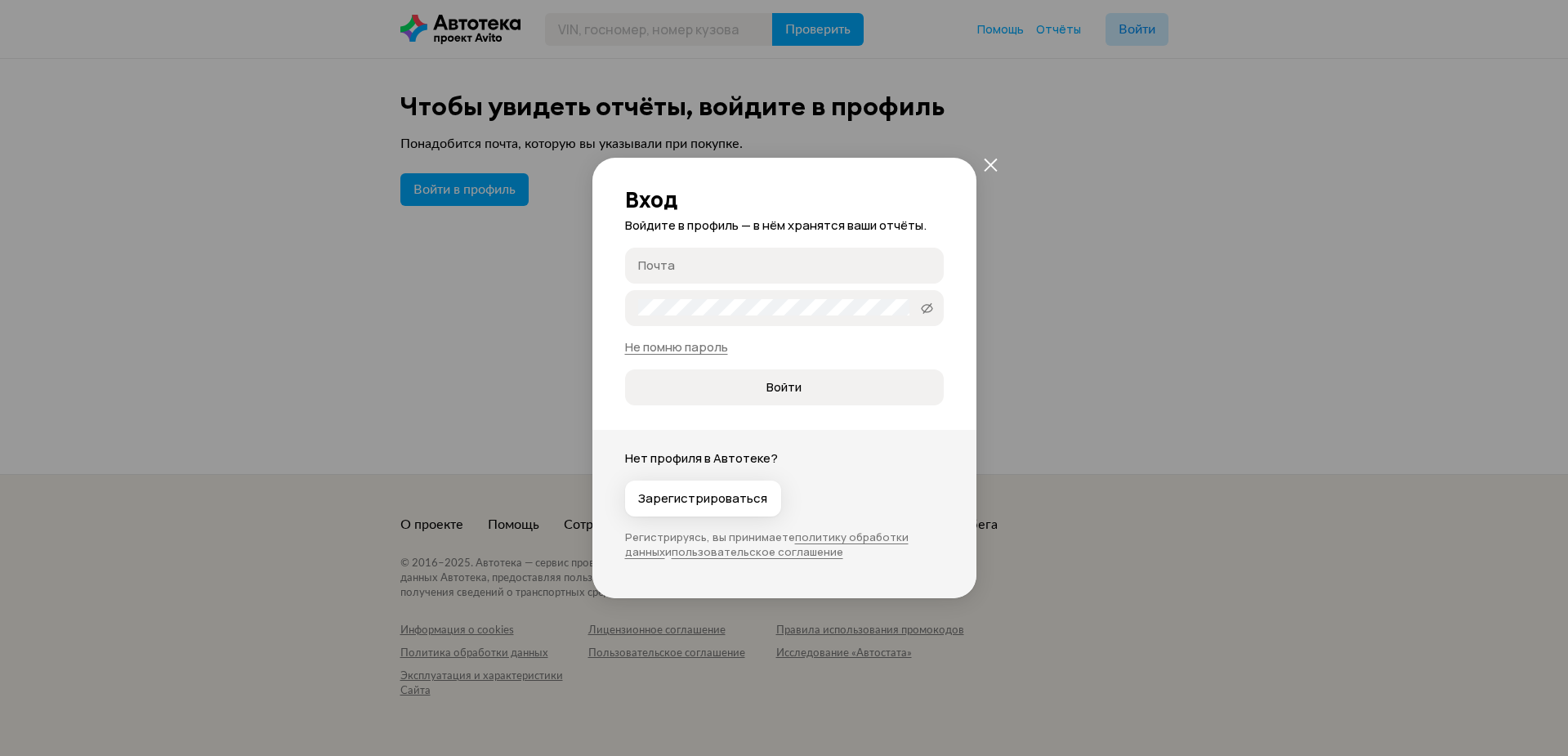
click at [616, 94] on div "Вход Войдите в профиль — в нём хранятся ваши отчёты. Почта Пароль   Не помню па…" at bounding box center [784, 378] width 1568 height 756
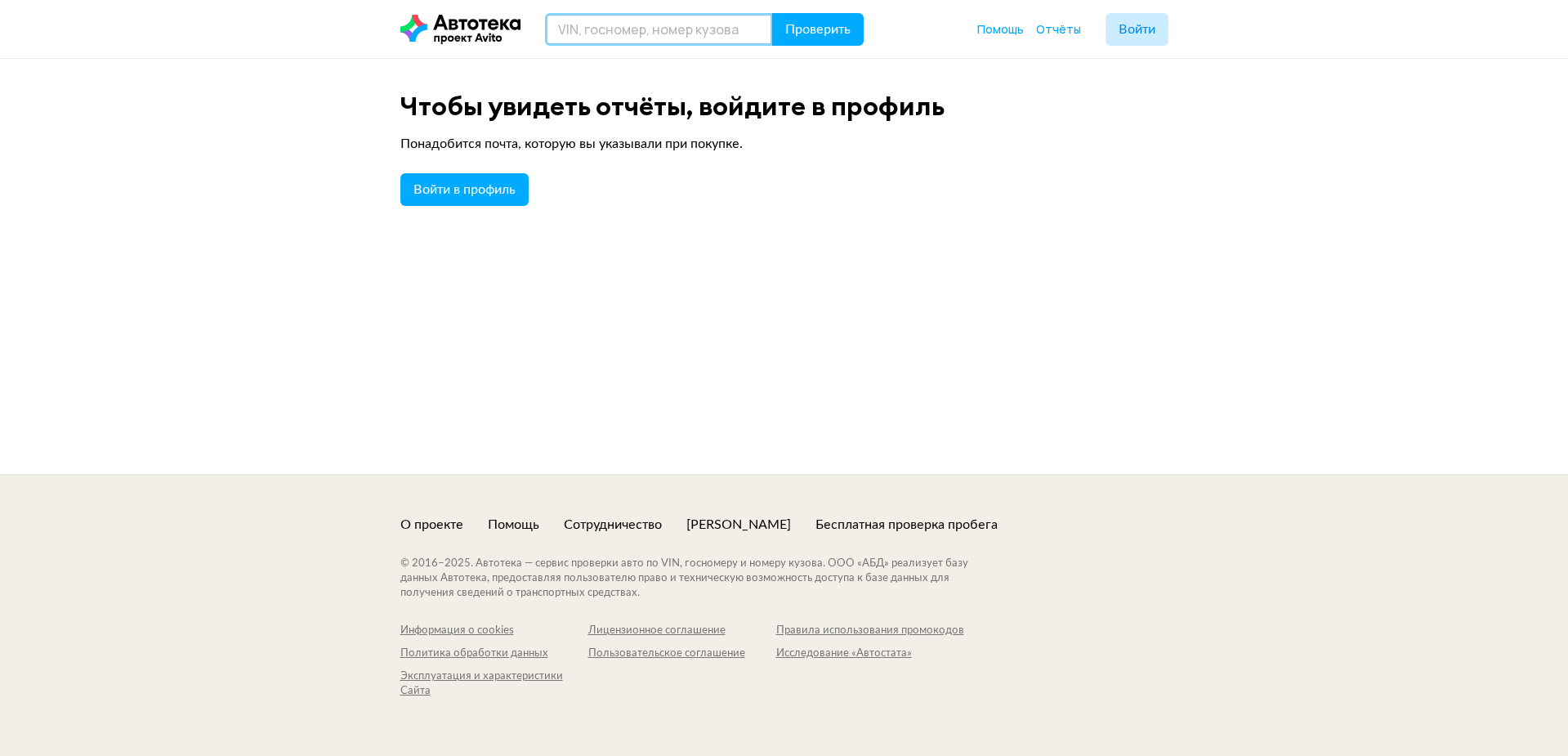
click at [613, 27] on input "text" at bounding box center [658, 29] width 228 height 33
paste input "[US_VEHICLE_IDENTIFICATION_NUMBER]"
type input "[US_VEHICLE_IDENTIFICATION_NUMBER]"
click at [827, 24] on span "Проверить" at bounding box center [817, 29] width 65 height 13
